Goal: Task Accomplishment & Management: Use online tool/utility

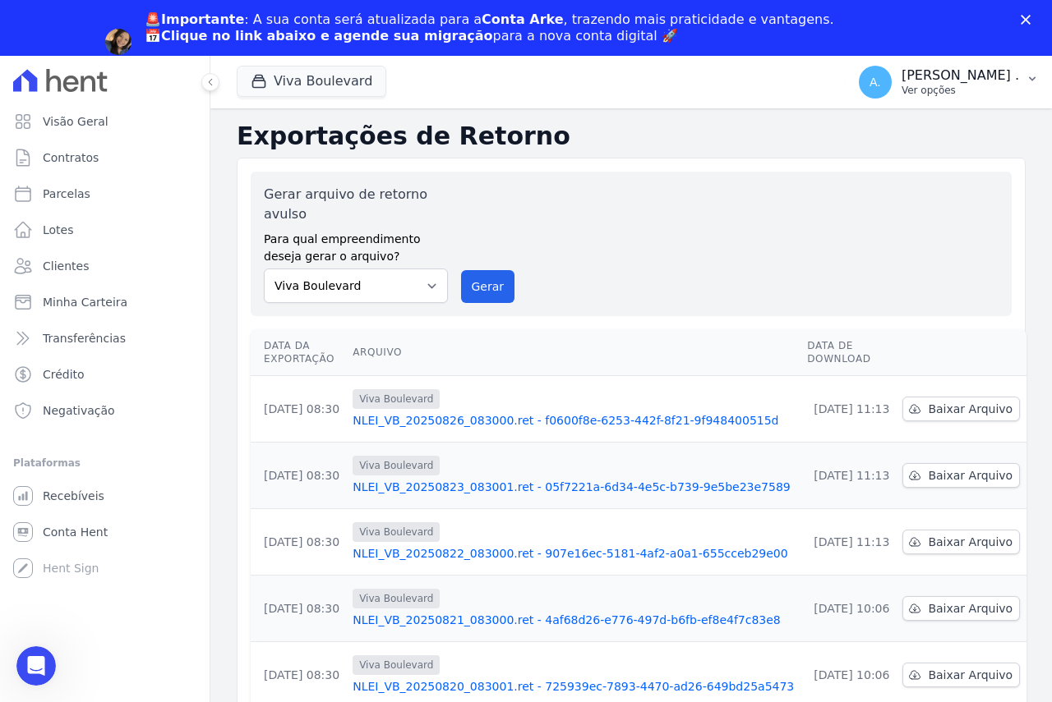
click at [989, 69] on p "[PERSON_NAME] ." at bounding box center [959, 75] width 117 height 16
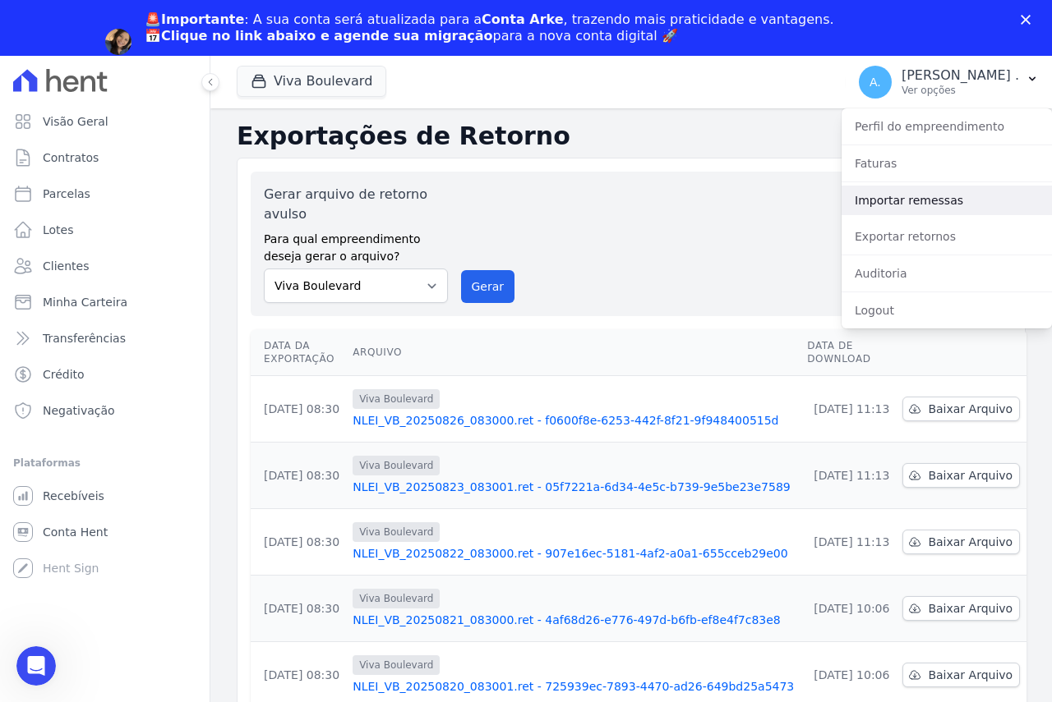
click at [887, 202] on link "Importar remessas" at bounding box center [946, 201] width 210 height 30
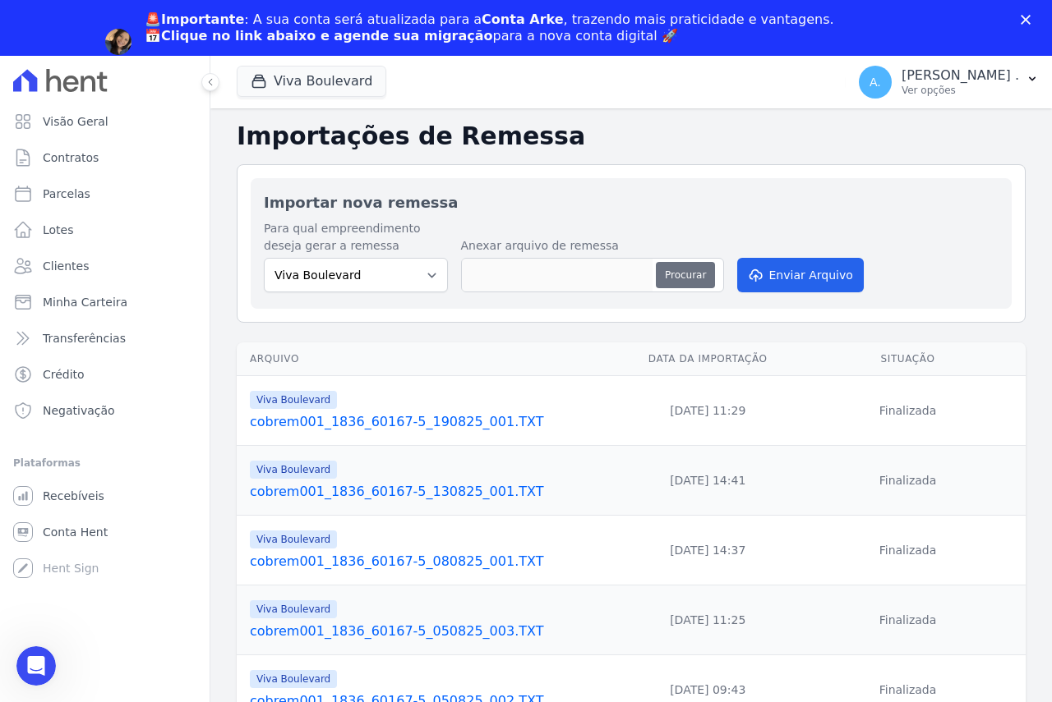
click at [674, 265] on button "Procurar" at bounding box center [685, 275] width 59 height 26
type input "cobrem001_1836_60167-5_260825_001.TXT"
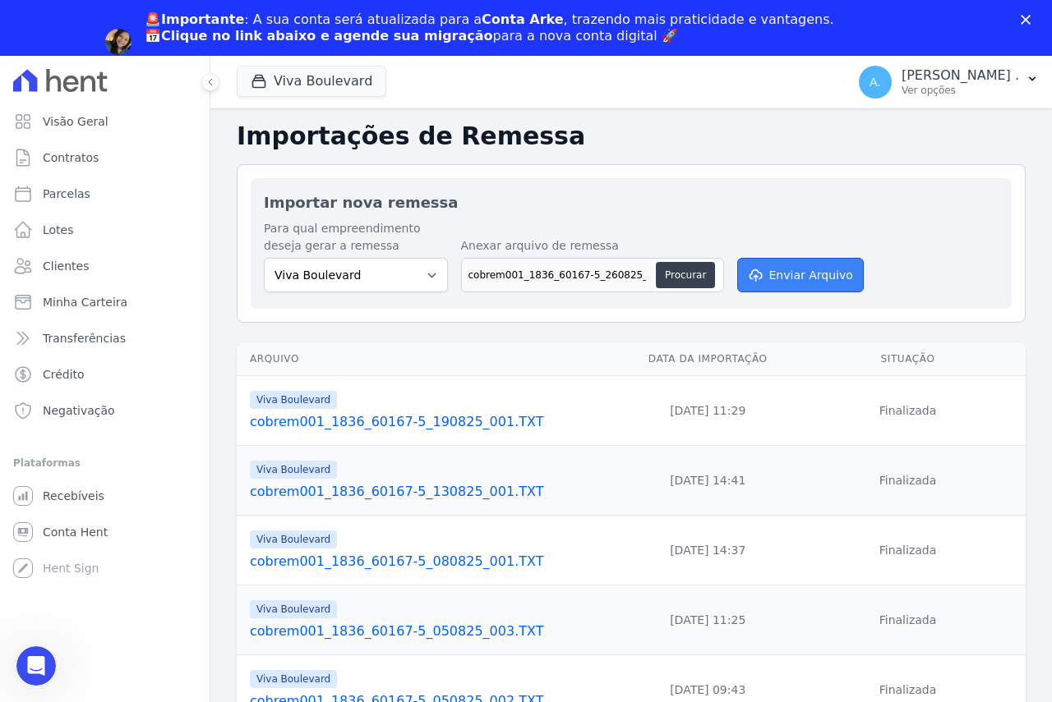
click at [801, 283] on button "Enviar Arquivo" at bounding box center [800, 275] width 127 height 35
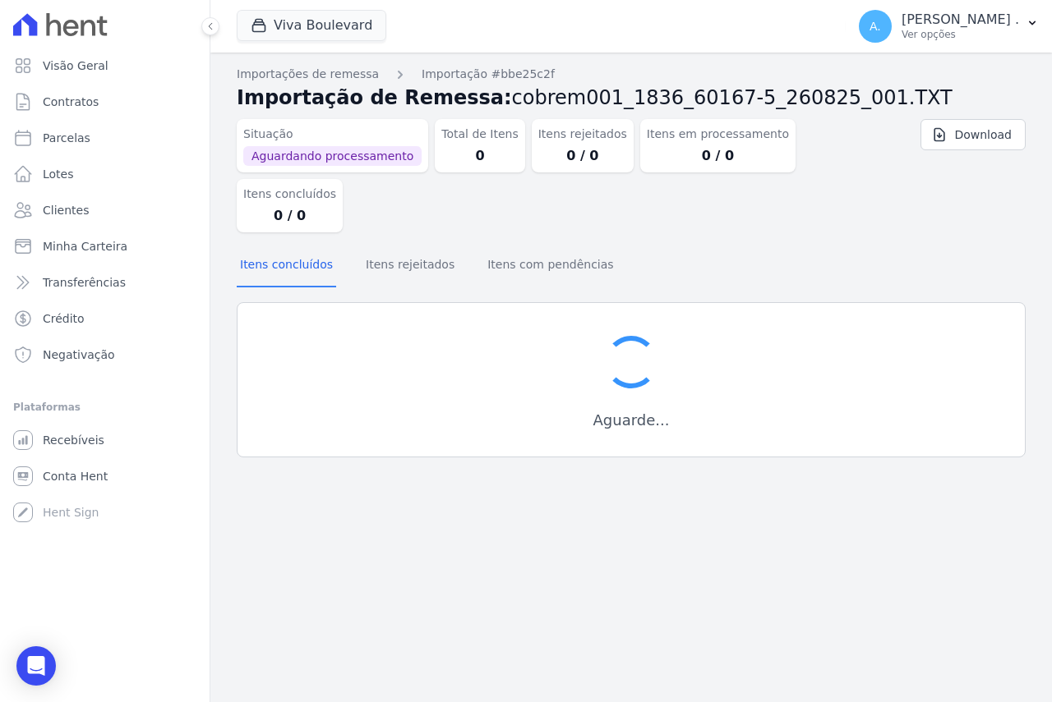
click at [762, 302] on div "Aguarde..." at bounding box center [631, 379] width 789 height 155
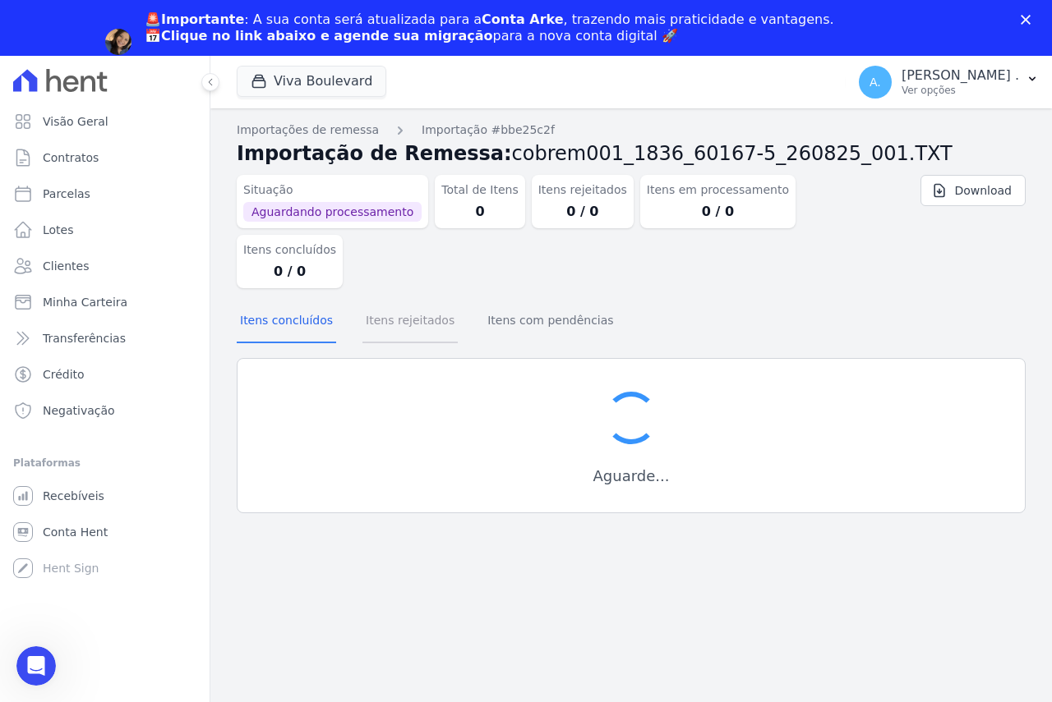
click at [396, 301] on button "Itens rejeitados" at bounding box center [409, 322] width 95 height 43
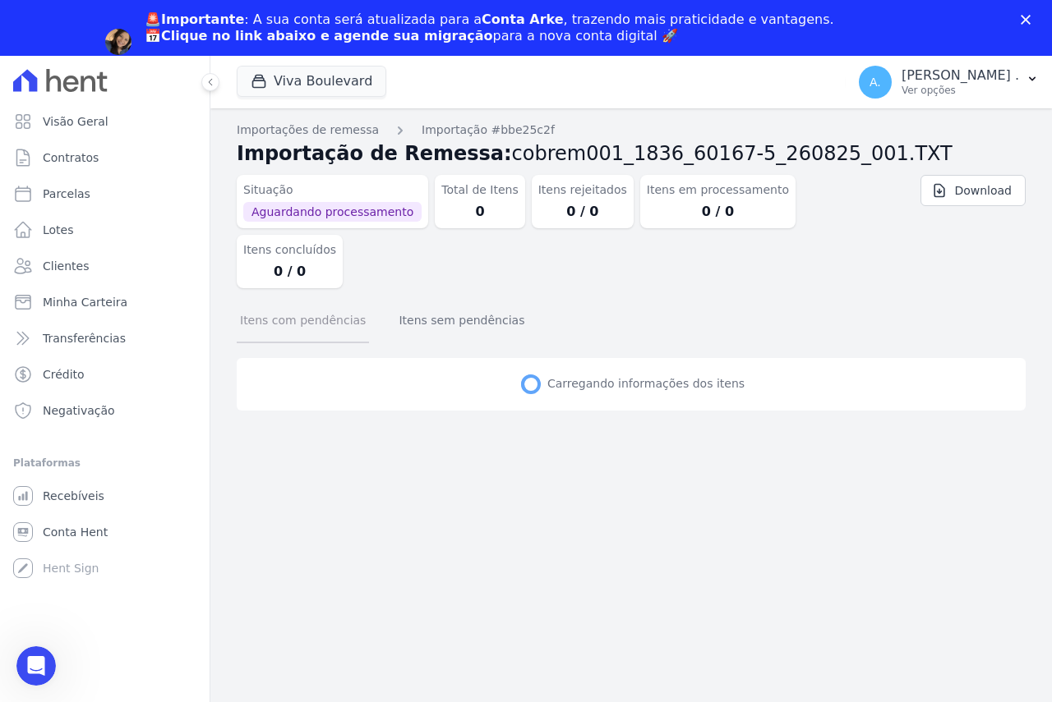
click at [281, 301] on button "Itens com pendências" at bounding box center [303, 322] width 132 height 43
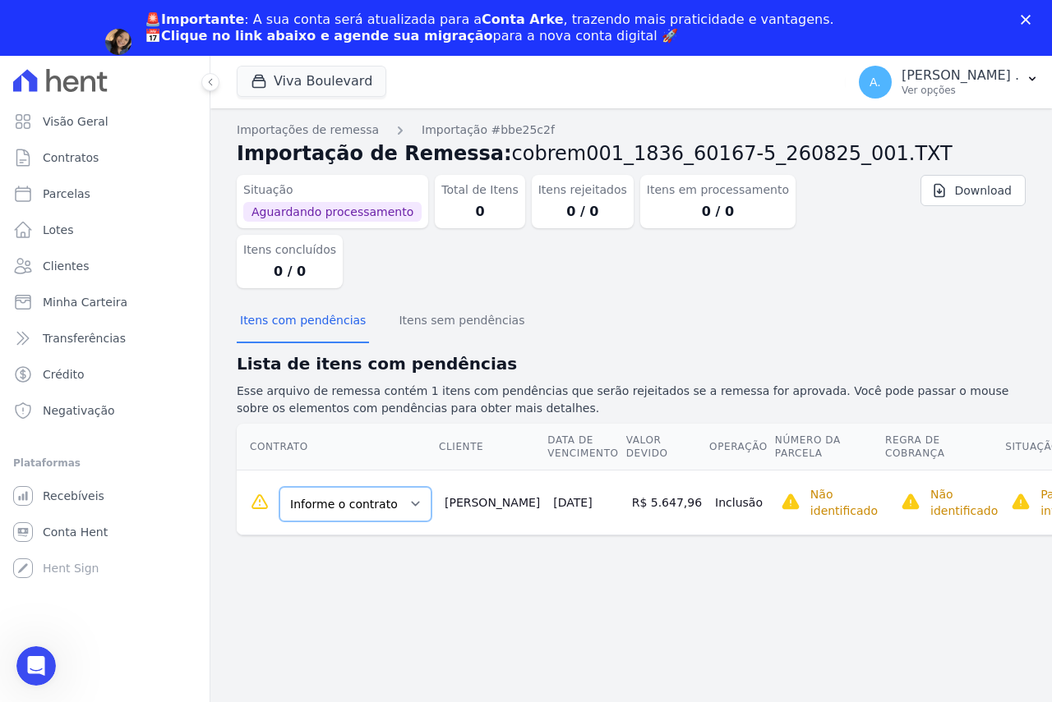
click at [372, 487] on select "Informe o contrato B16 - L01 B16 - L02 B16-L03" at bounding box center [355, 504] width 152 height 35
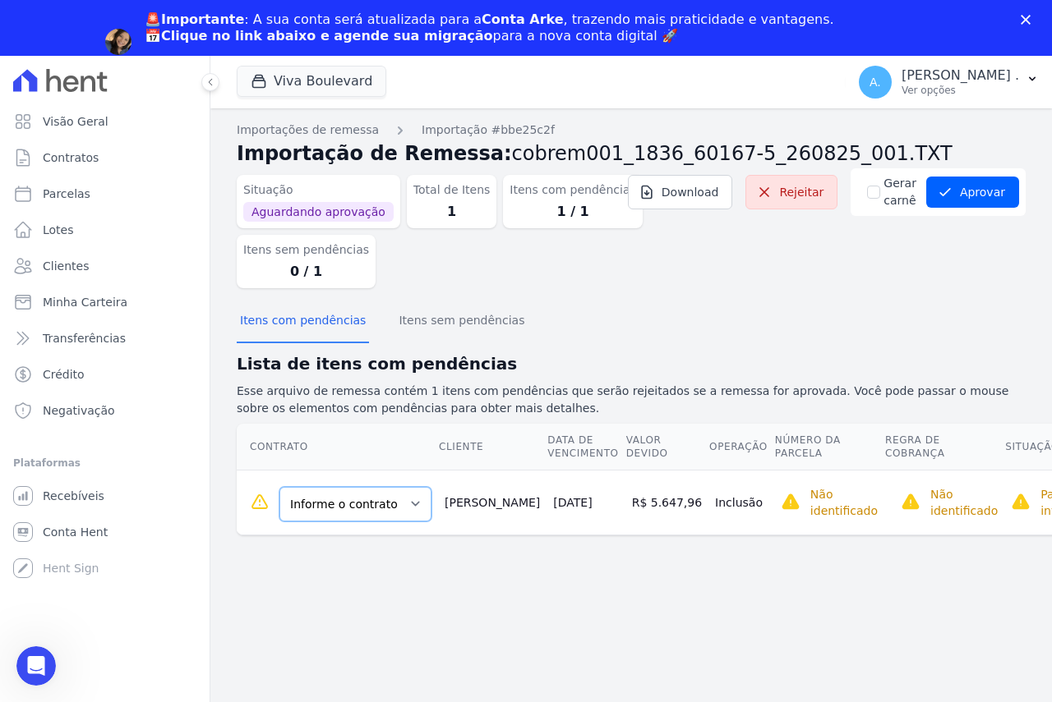
click at [361, 510] on select "Informe o contrato B16 - L01 B16 - L02 B16-L03" at bounding box center [355, 504] width 152 height 35
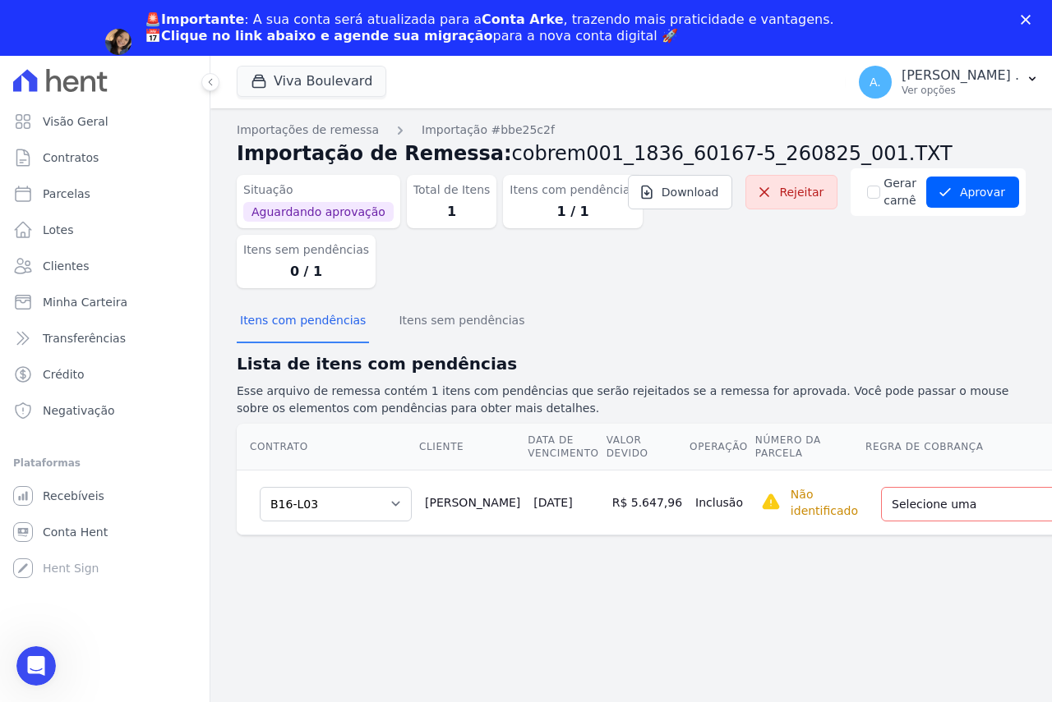
click at [874, 480] on td "Selecione uma Nova Parcela Avulsa Parcela Avulsa Existente Sinal (1 X R$ 5.885,…" at bounding box center [997, 502] width 267 height 65
click at [881, 493] on select "Selecione uma Nova Parcela Avulsa Parcela Avulsa Existente Sinal (1 X R$ 5.885,…" at bounding box center [1003, 504] width 244 height 35
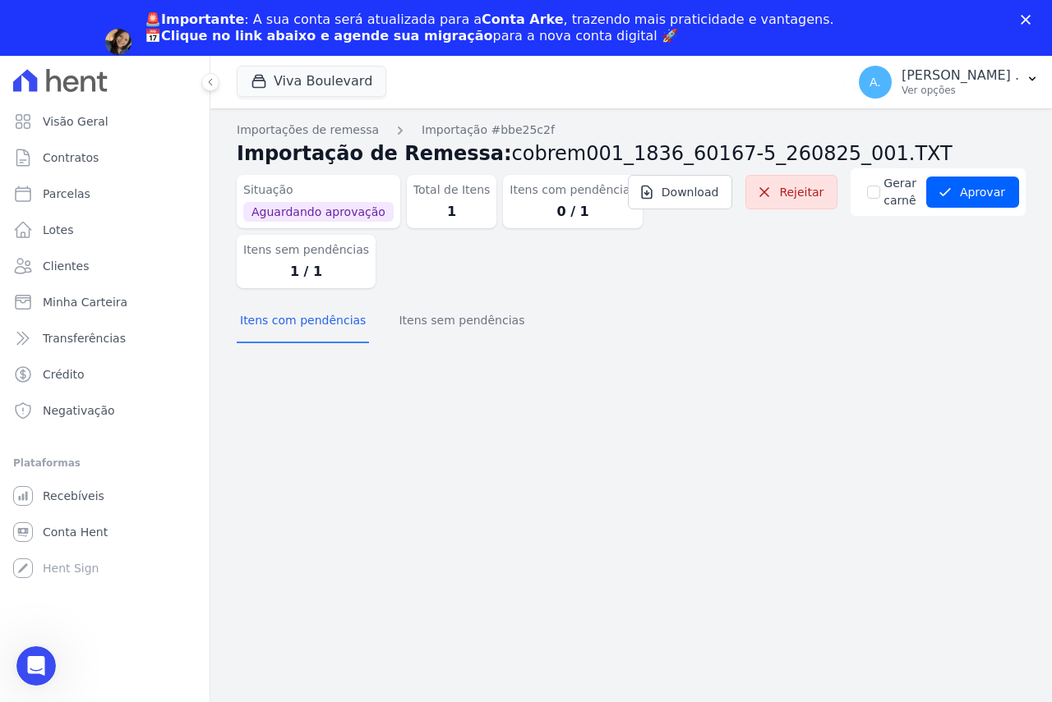
click at [413, 269] on dl "Situação Aguardando aprovação Total de Itens 1 Itens com pendências 0 / 1 Itens…" at bounding box center [467, 228] width 460 height 120
click at [421, 317] on button "Itens sem pendências" at bounding box center [461, 322] width 132 height 43
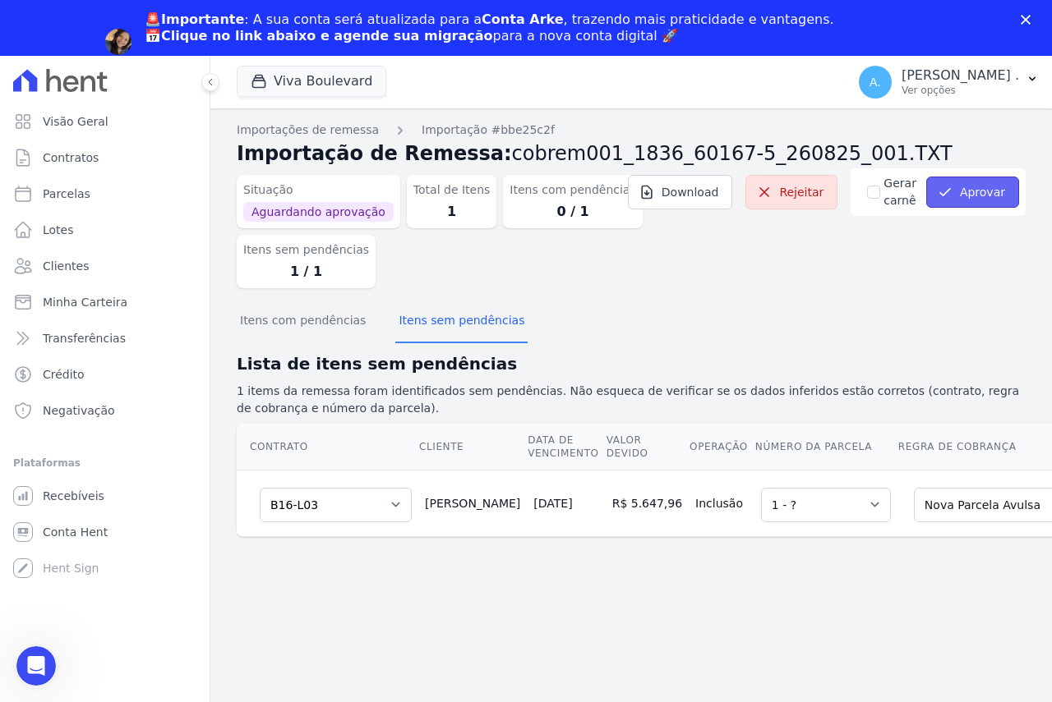
click at [983, 182] on button "Aprovar" at bounding box center [972, 192] width 93 height 31
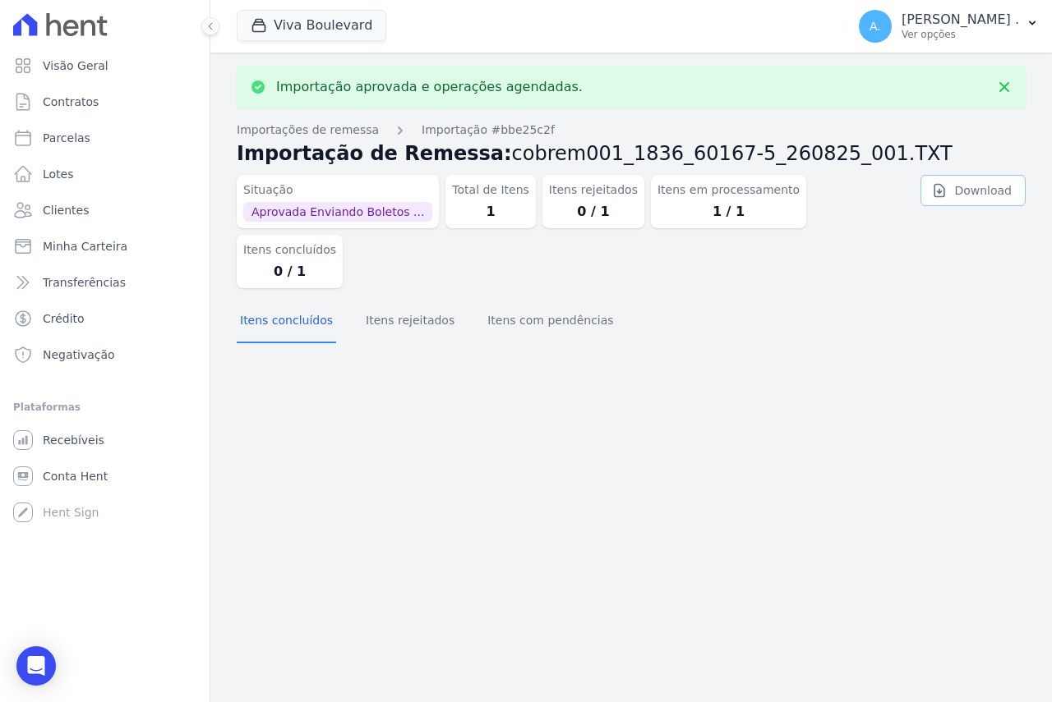
click at [983, 194] on link "Download" at bounding box center [972, 190] width 105 height 31
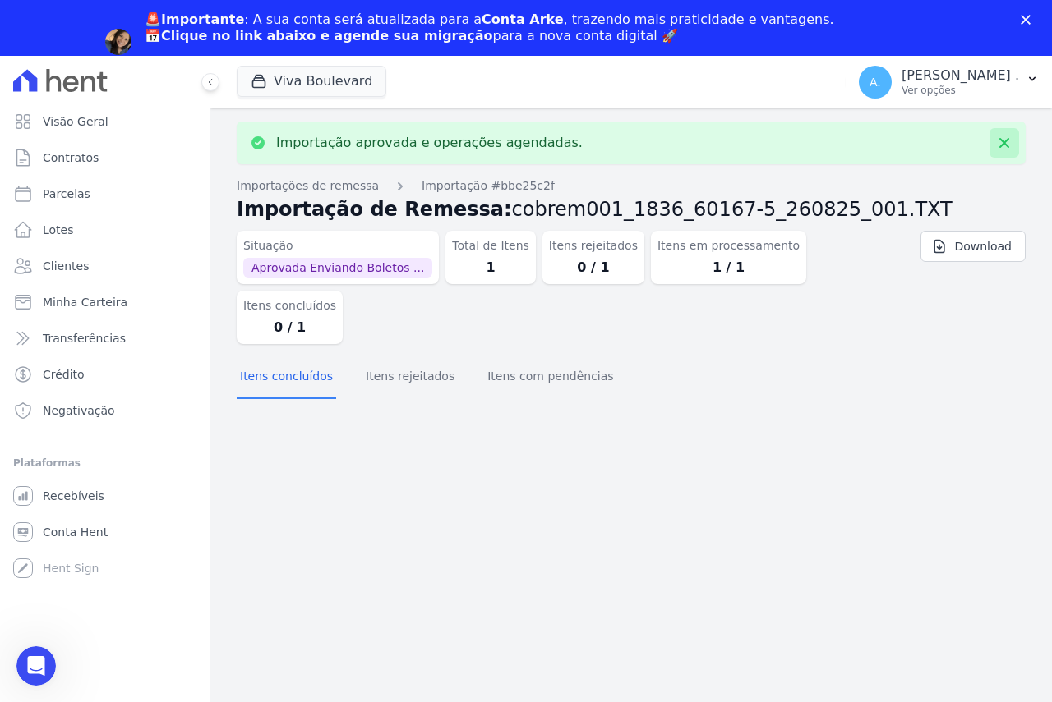
click at [1005, 142] on icon at bounding box center [1004, 143] width 10 height 10
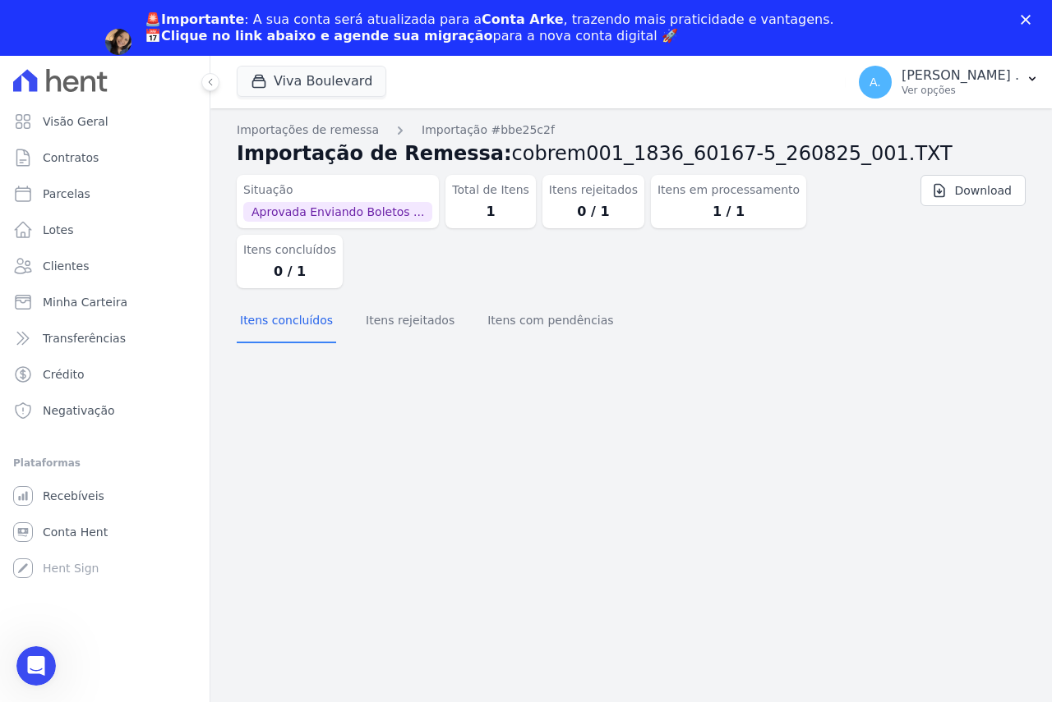
click at [672, 376] on div "Importação aprovada e operações agendadas. Importações de remessa Importação #b…" at bounding box center [630, 433] width 841 height 650
click at [371, 301] on button "Itens rejeitados" at bounding box center [409, 322] width 95 height 43
click at [498, 301] on button "Itens com pendências" at bounding box center [550, 322] width 132 height 43
click at [271, 301] on button "Itens concluídos" at bounding box center [286, 322] width 99 height 43
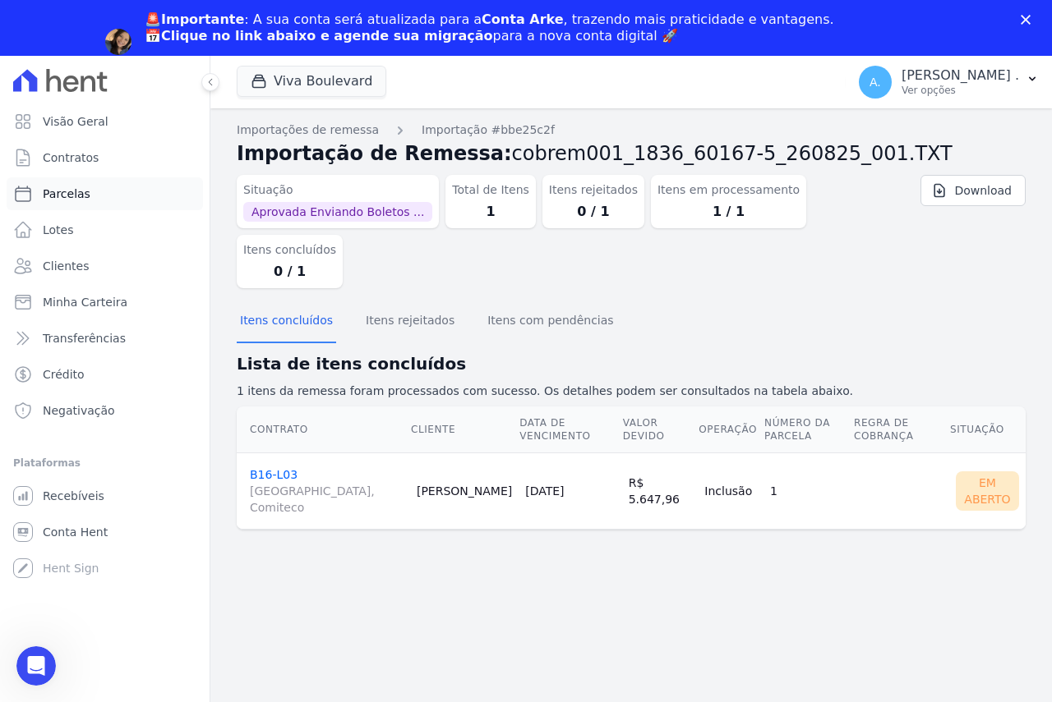
click at [54, 186] on span "Parcelas" at bounding box center [67, 194] width 48 height 16
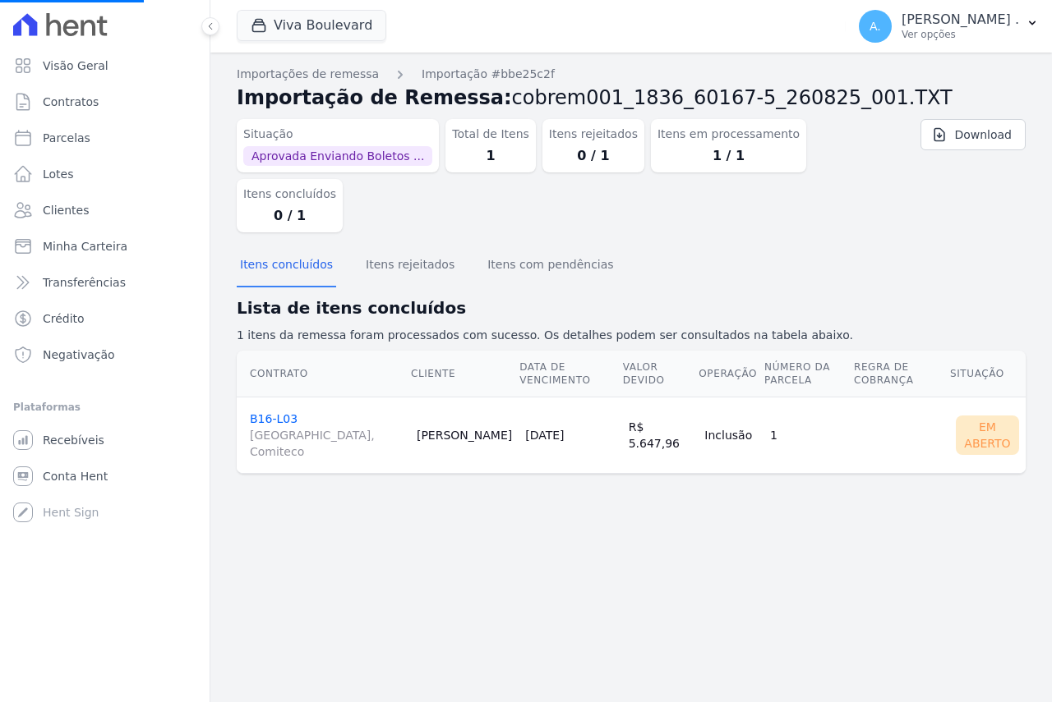
select select
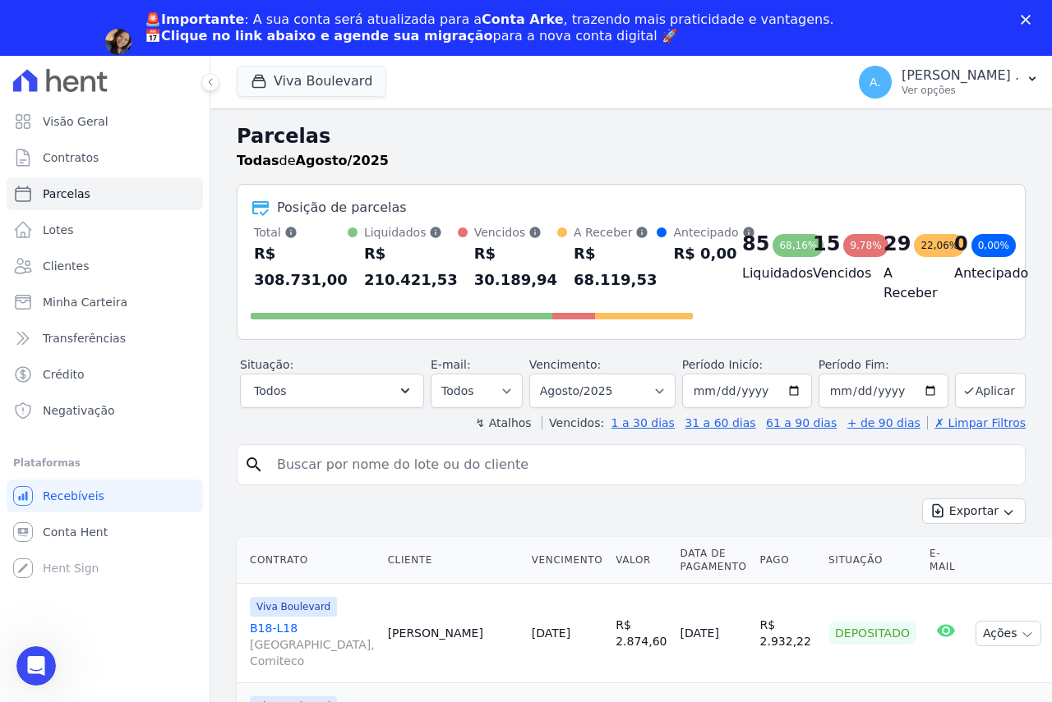
click at [330, 477] on input "search" at bounding box center [642, 465] width 751 height 33
type input "luciano"
select select
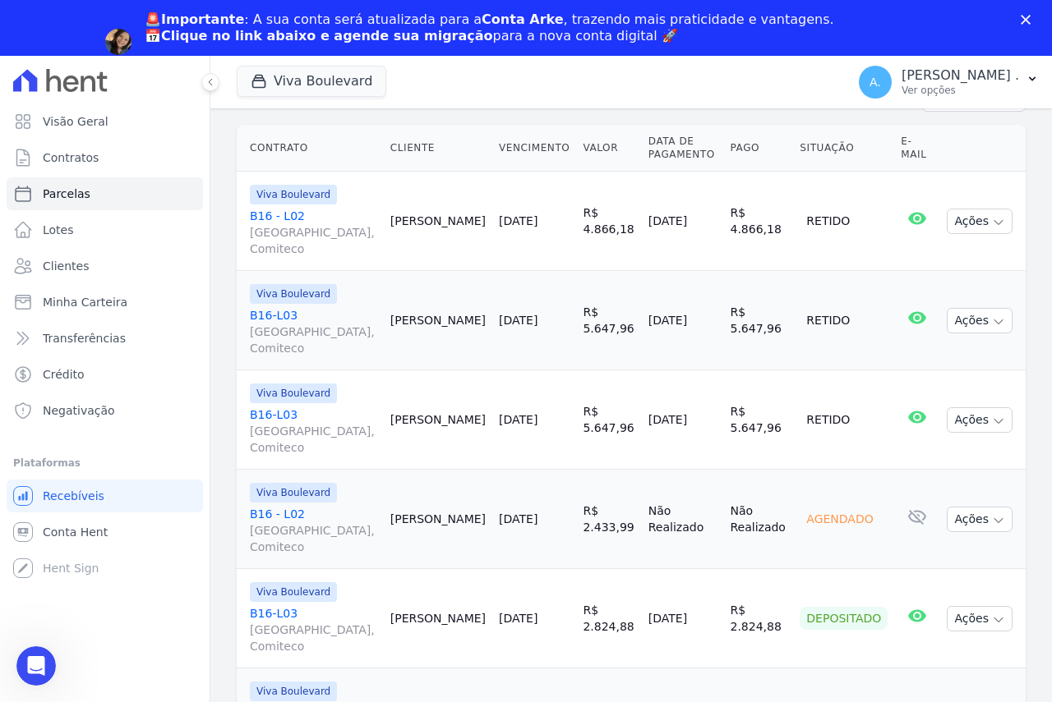
scroll to position [306, 0]
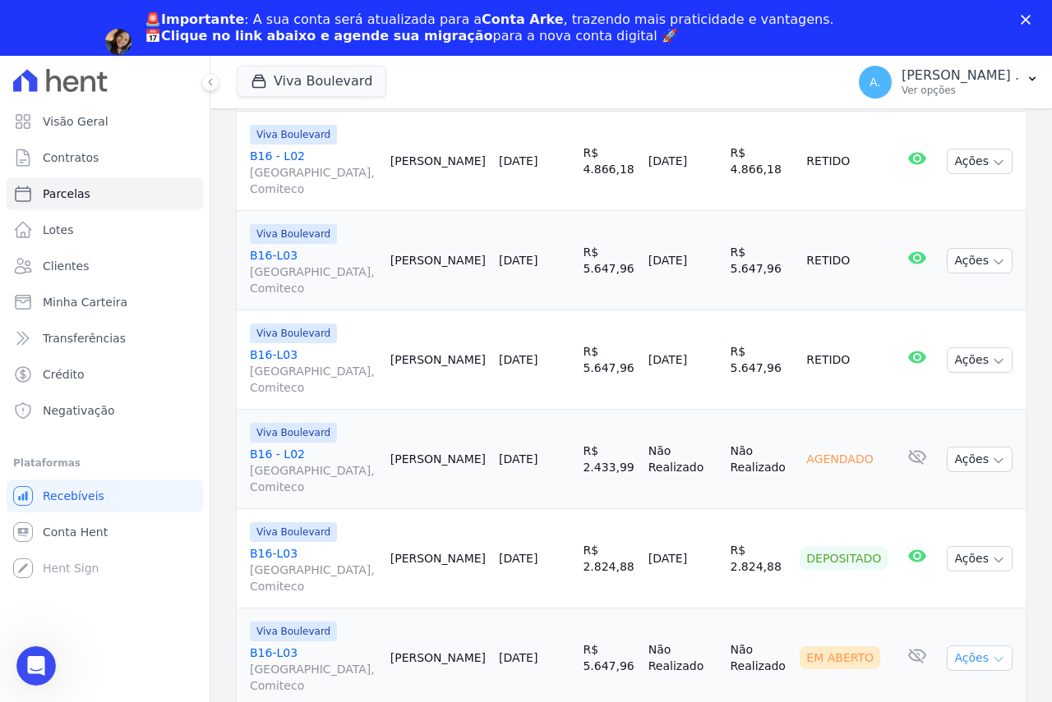
click at [963, 664] on button "Ações" at bounding box center [979, 658] width 66 height 25
click at [959, 664] on button "Ações" at bounding box center [979, 658] width 66 height 25
click at [965, 653] on button "Ações" at bounding box center [979, 658] width 66 height 25
click at [921, 694] on link "Ver boleto" at bounding box center [973, 696] width 158 height 30
